Goal: Task Accomplishment & Management: Complete application form

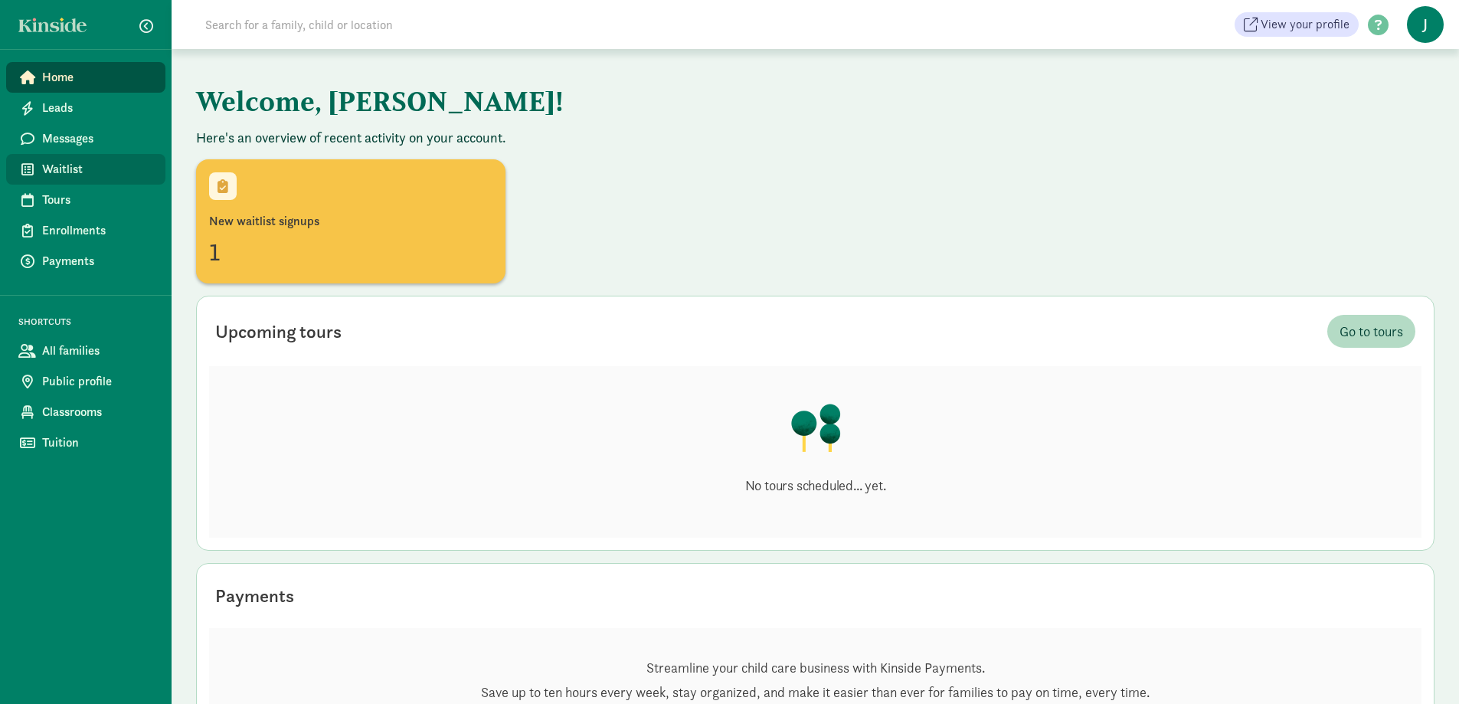
click at [87, 166] on span "Waitlist" at bounding box center [97, 169] width 111 height 18
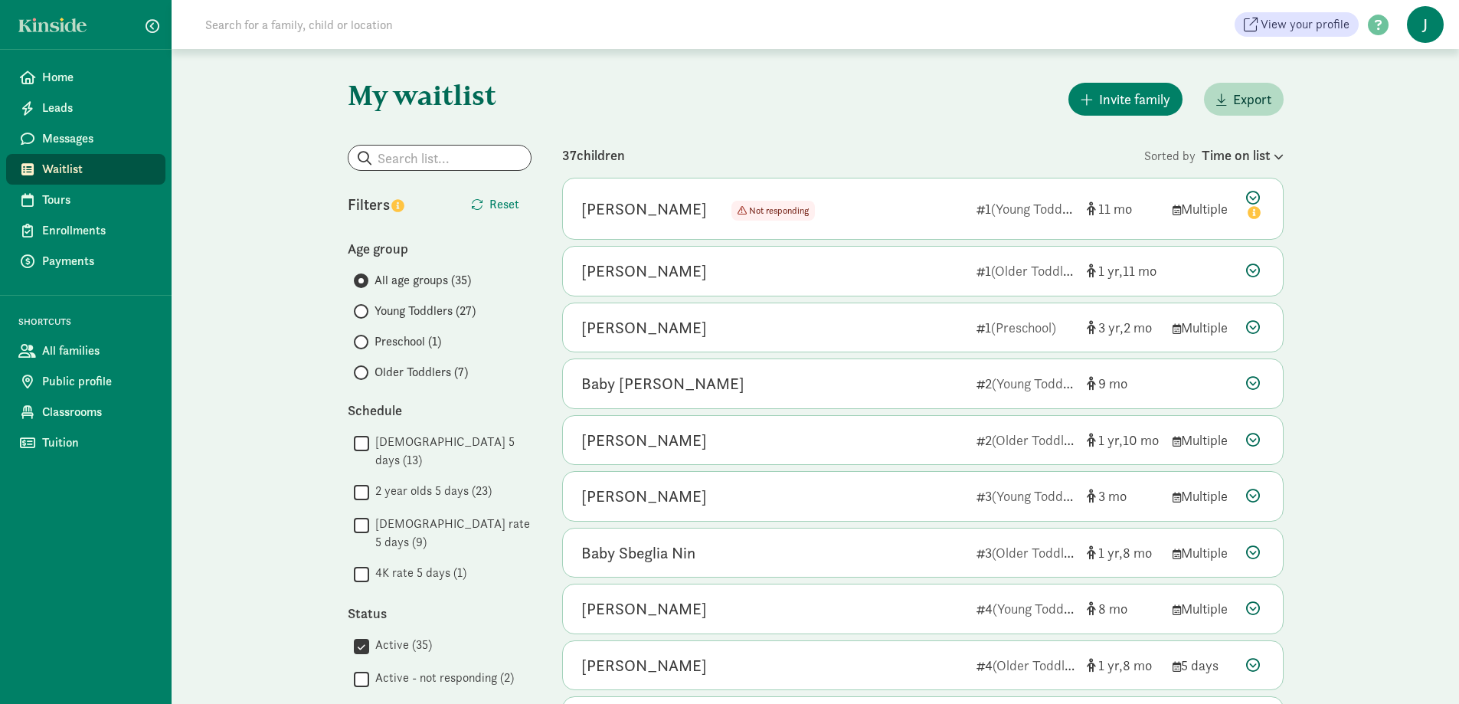
click at [407, 368] on span "Older Toddlers (7)" at bounding box center [421, 372] width 93 height 18
click at [364, 368] on input "Older Toddlers (7)" at bounding box center [359, 373] width 10 height 10
